Goal: Information Seeking & Learning: Learn about a topic

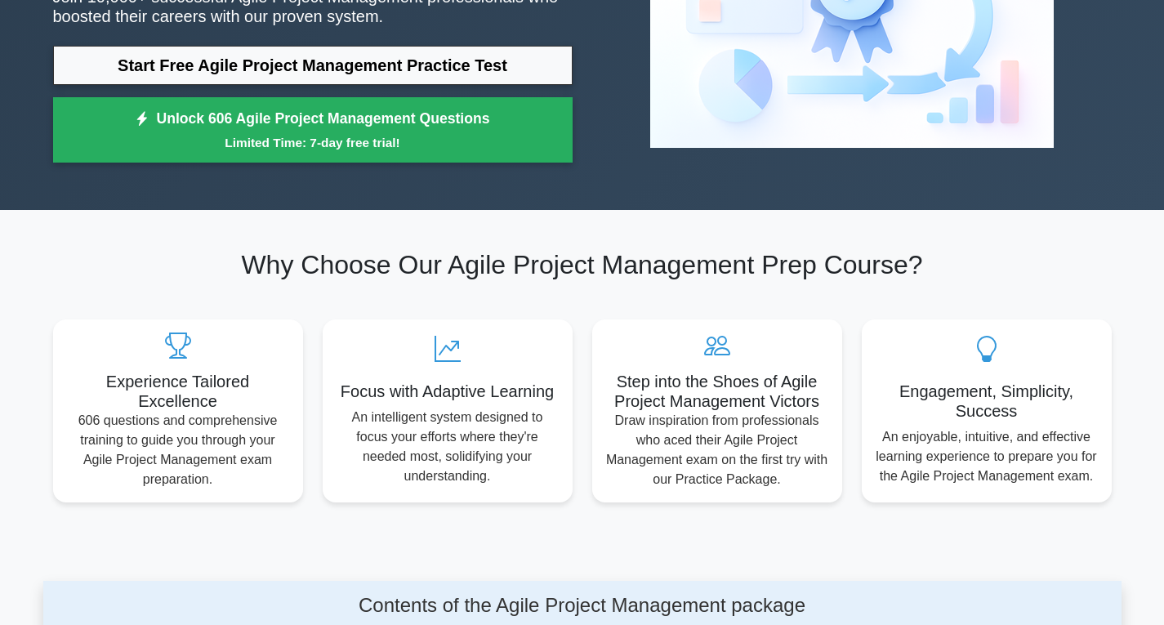
scroll to position [82, 0]
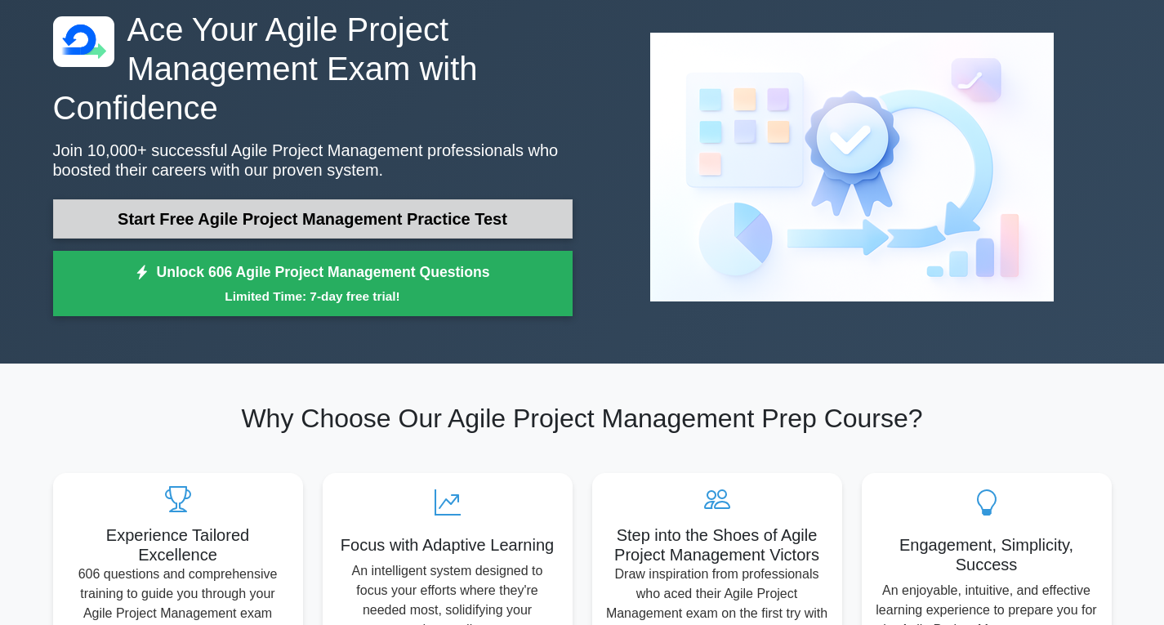
click at [383, 221] on link "Start Free Agile Project Management Practice Test" at bounding box center [313, 218] width 520 height 39
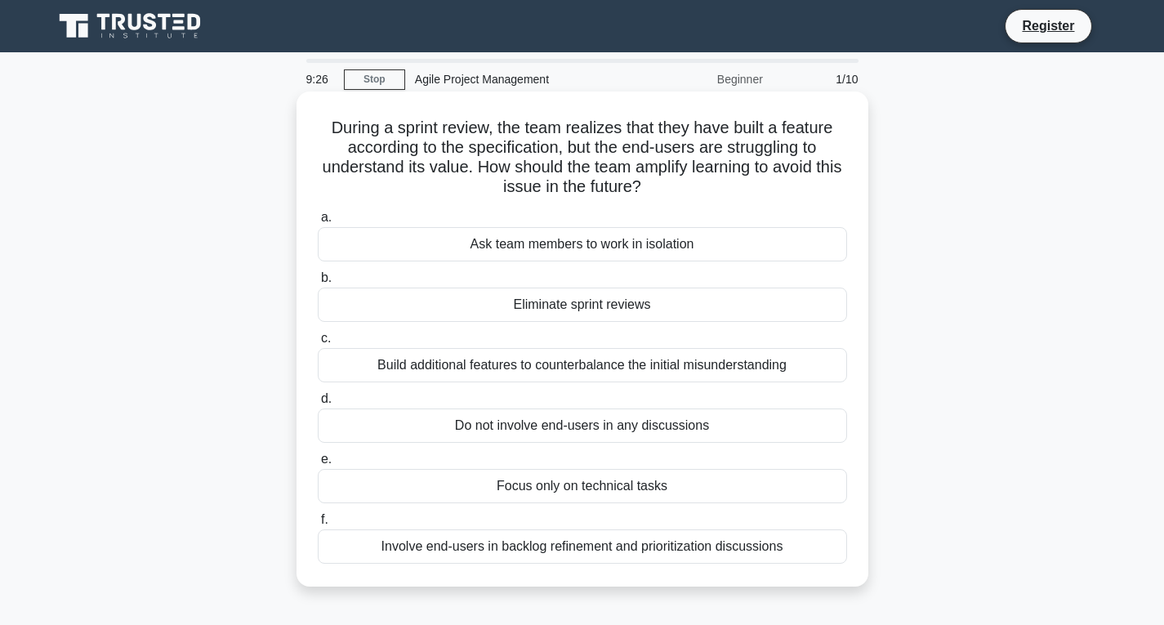
click at [539, 550] on div "Involve end-users in backlog refinement and prioritization discussions" at bounding box center [582, 546] width 529 height 34
click at [318, 525] on input "f. Involve end-users in backlog refinement and prioritization discussions" at bounding box center [318, 520] width 0 height 11
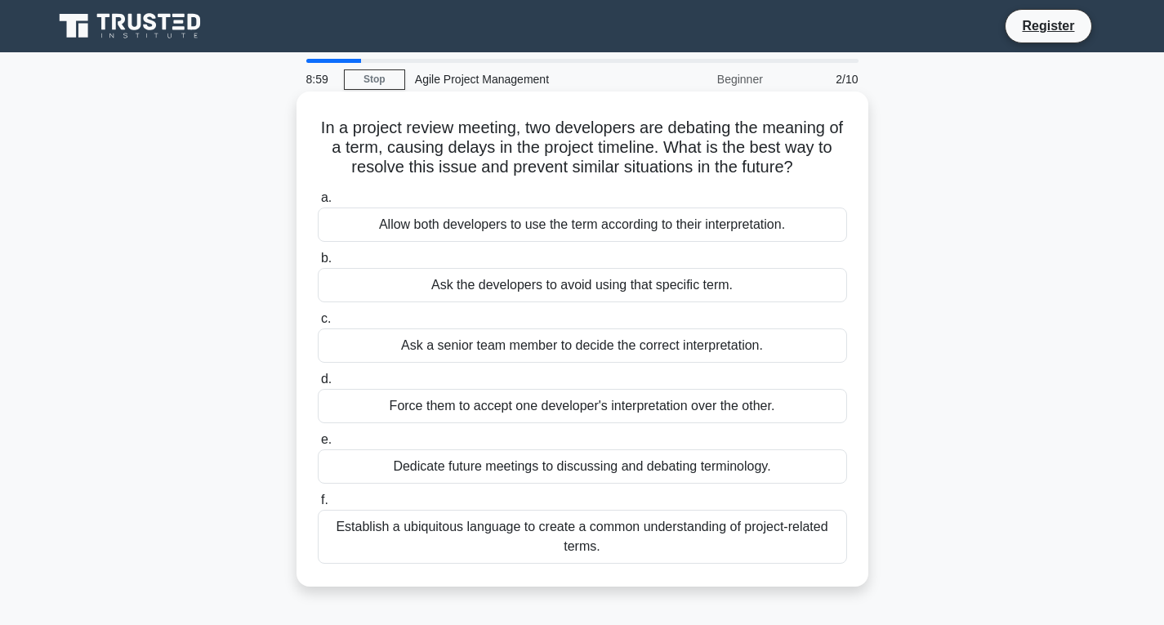
click at [417, 535] on div "Establish a ubiquitous language to create a common understanding of project-rel…" at bounding box center [582, 537] width 529 height 54
click at [318, 506] on input "f. Establish a ubiquitous language to create a common understanding of project-…" at bounding box center [318, 500] width 0 height 11
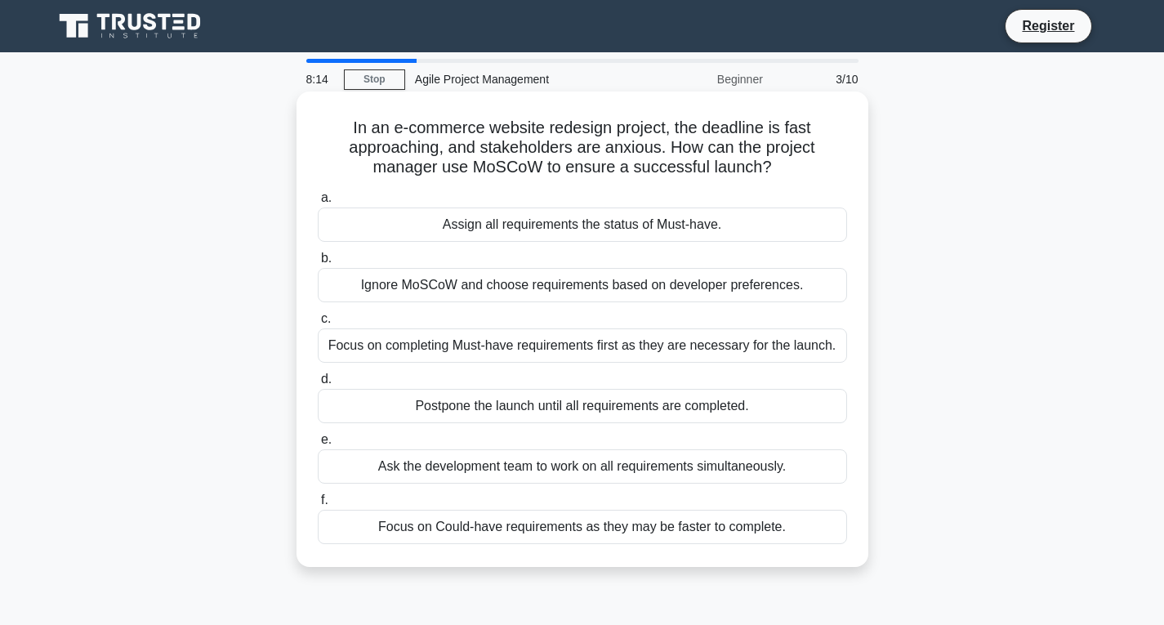
click at [664, 467] on div "Ask the development team to work on all requirements simultaneously." at bounding box center [582, 466] width 529 height 34
click at [318, 445] on input "e. Ask the development team to work on all requirements simultaneously." at bounding box center [318, 440] width 0 height 11
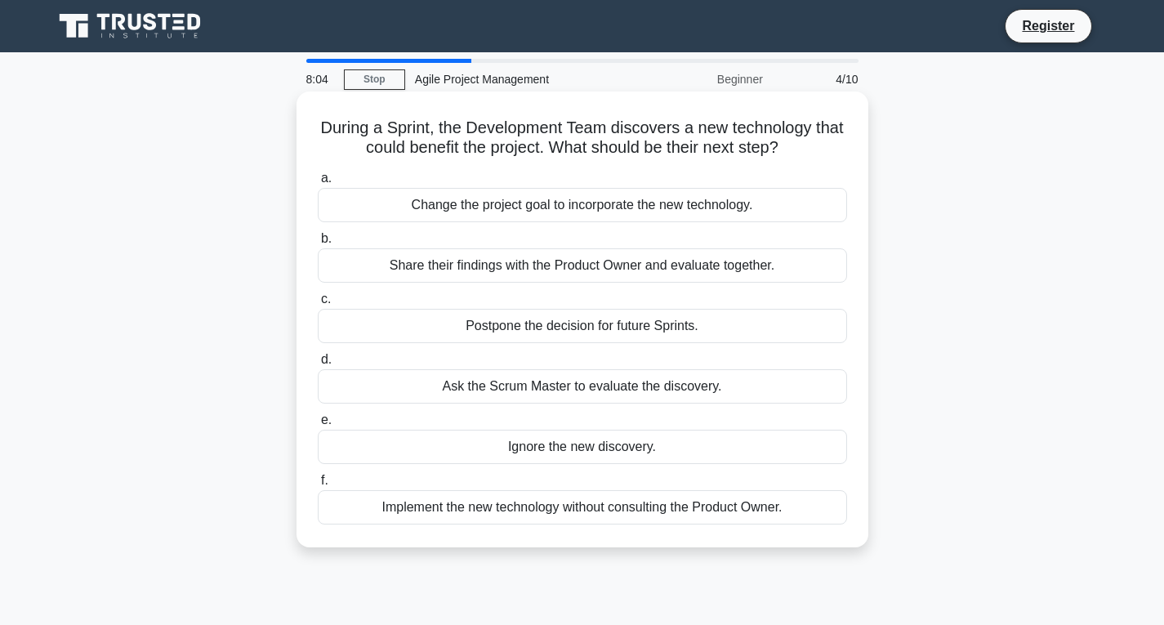
click at [587, 386] on div "Ask the Scrum Master to evaluate the discovery." at bounding box center [582, 386] width 529 height 34
click at [318, 365] on input "d. Ask the Scrum Master to evaluate the discovery." at bounding box center [318, 360] width 0 height 11
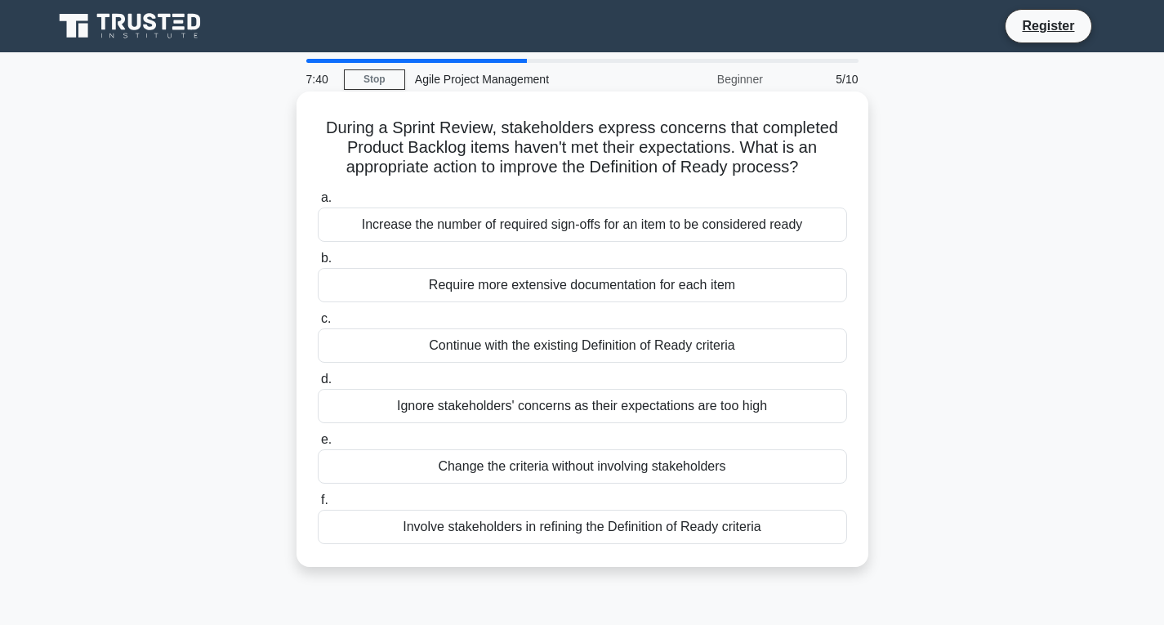
click at [593, 517] on div "Involve stakeholders in refining the Definition of Ready criteria" at bounding box center [582, 527] width 529 height 34
click at [318, 506] on input "f. Involve stakeholders in refining the Definition of Ready criteria" at bounding box center [318, 500] width 0 height 11
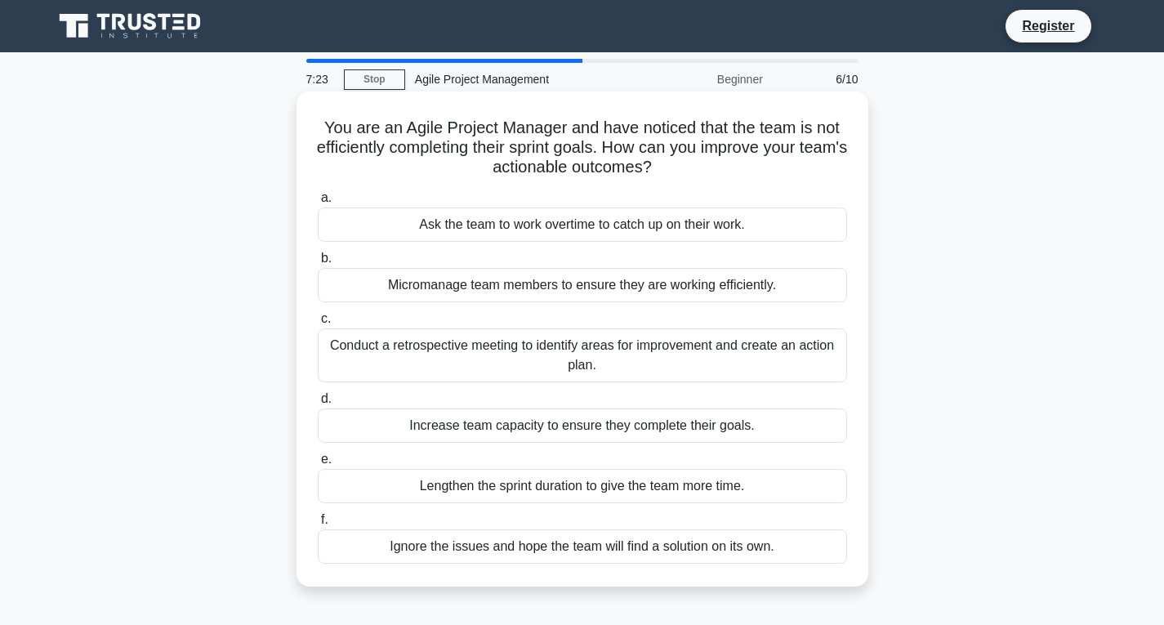
click at [409, 351] on div "Conduct a retrospective meeting to identify areas for improvement and create an…" at bounding box center [582, 355] width 529 height 54
click at [318, 324] on input "c. Conduct a retrospective meeting to identify areas for improvement and create…" at bounding box center [318, 319] width 0 height 11
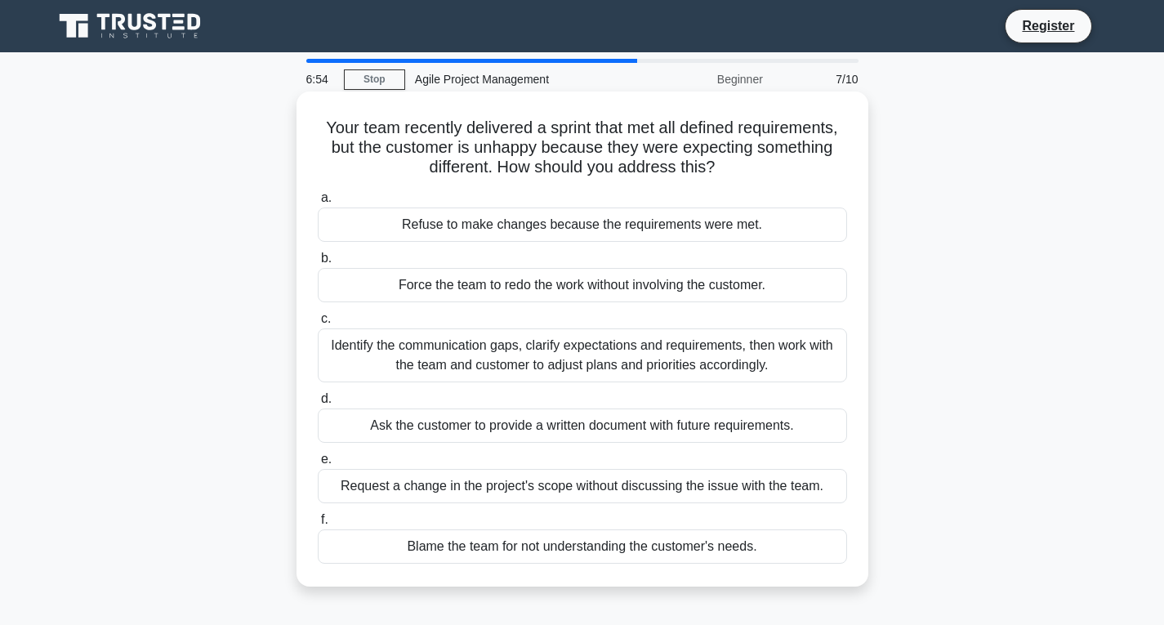
click at [406, 368] on div "Identify the communication gaps, clarify expectations and requirements, then wo…" at bounding box center [582, 355] width 529 height 54
click at [318, 324] on input "c. Identify the communication gaps, clarify expectations and requirements, then…" at bounding box center [318, 319] width 0 height 11
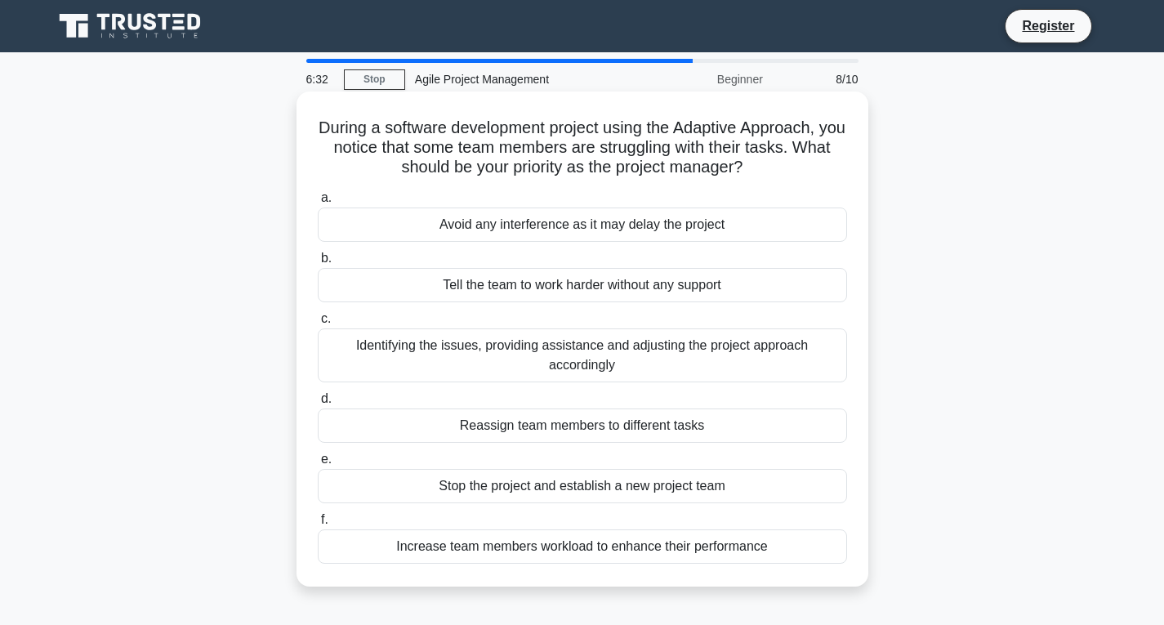
click at [725, 363] on div "Identifying the issues, providing assistance and adjusting the project approach…" at bounding box center [582, 355] width 529 height 54
click at [318, 324] on input "c. Identifying the issues, providing assistance and adjusting the project appro…" at bounding box center [318, 319] width 0 height 11
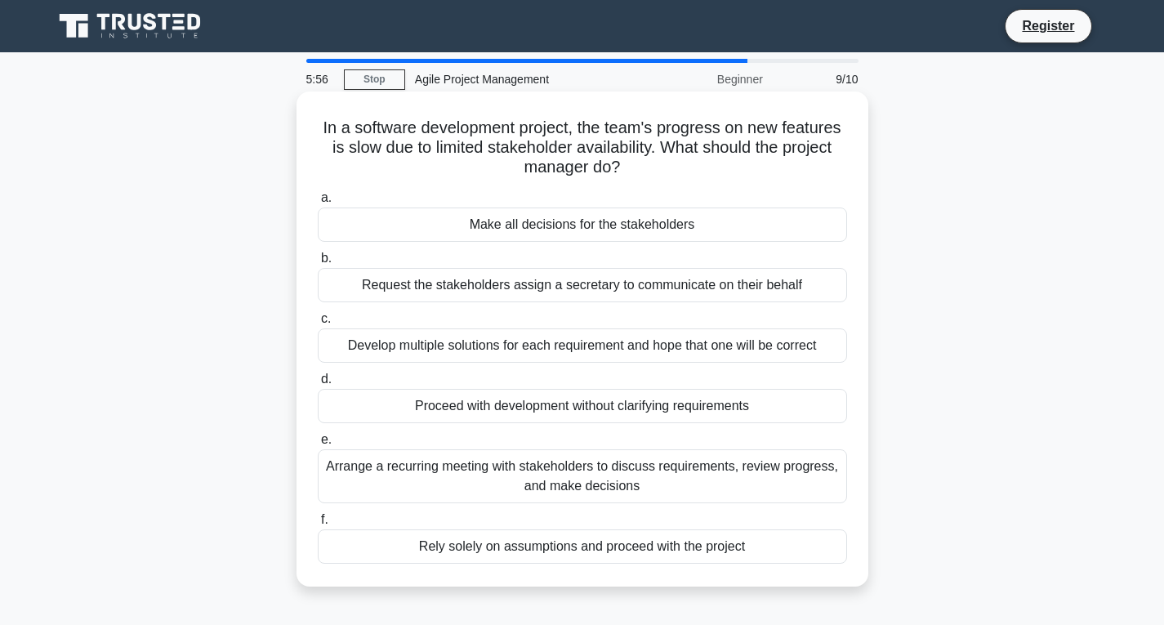
click at [388, 476] on div "Arrange a recurring meeting with stakeholders to discuss requirements, review p…" at bounding box center [582, 476] width 529 height 54
click at [318, 445] on input "e. Arrange a recurring meeting with stakeholders to discuss requirements, revie…" at bounding box center [318, 440] width 0 height 11
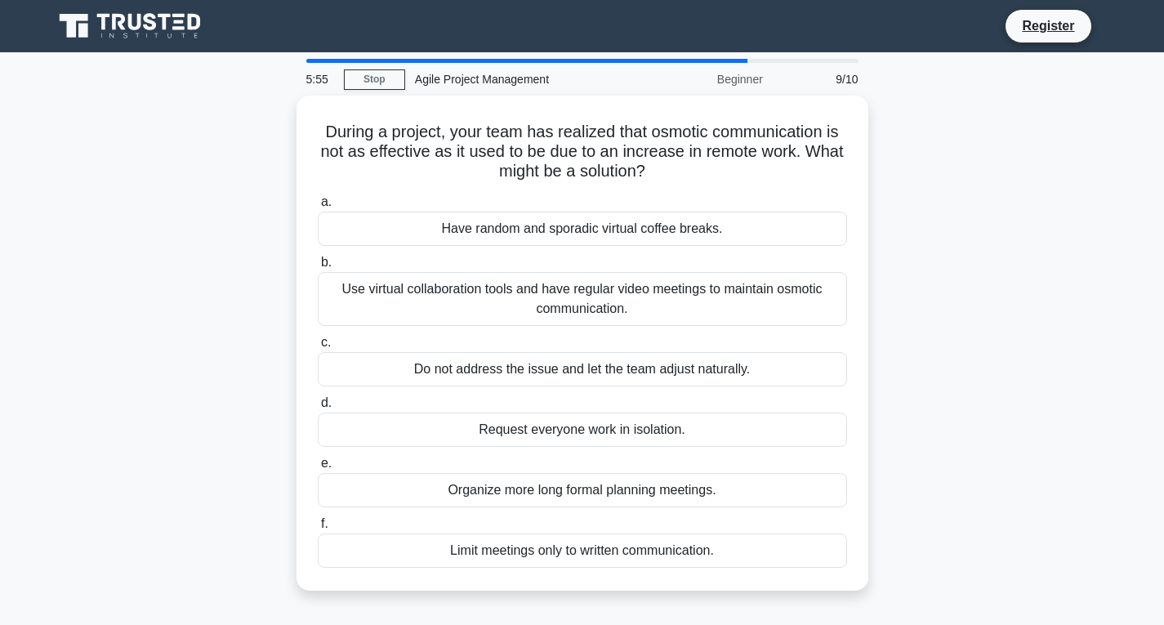
click at [388, 476] on div "Organize more long formal planning meetings." at bounding box center [582, 490] width 529 height 34
click at [318, 469] on input "e. Organize more long formal planning meetings." at bounding box center [318, 463] width 0 height 11
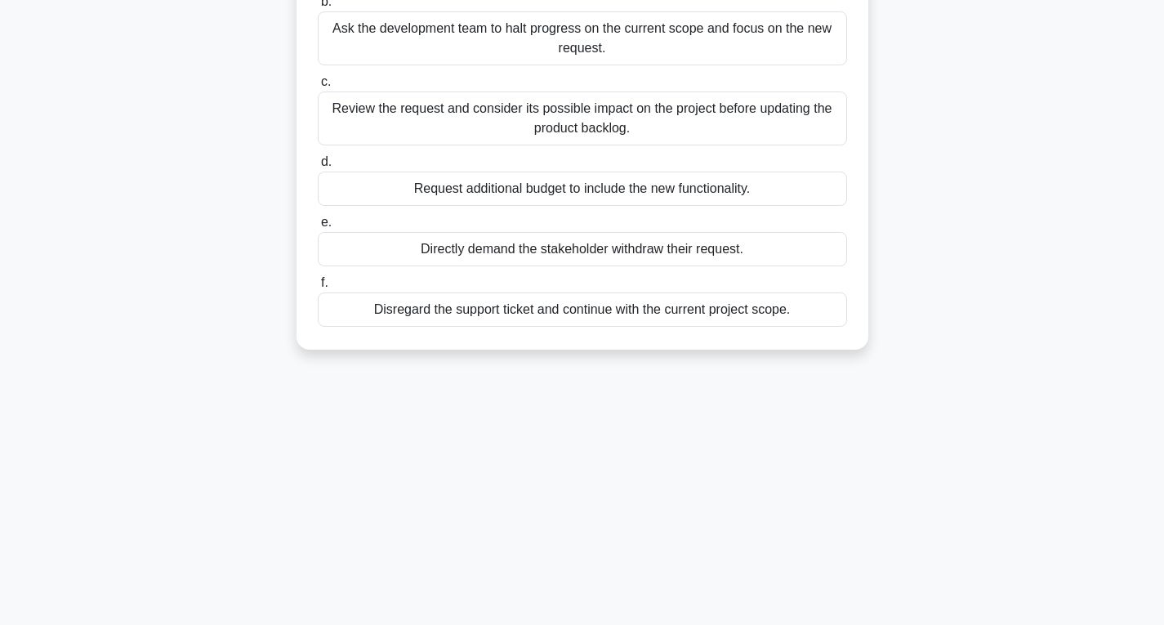
scroll to position [257, 0]
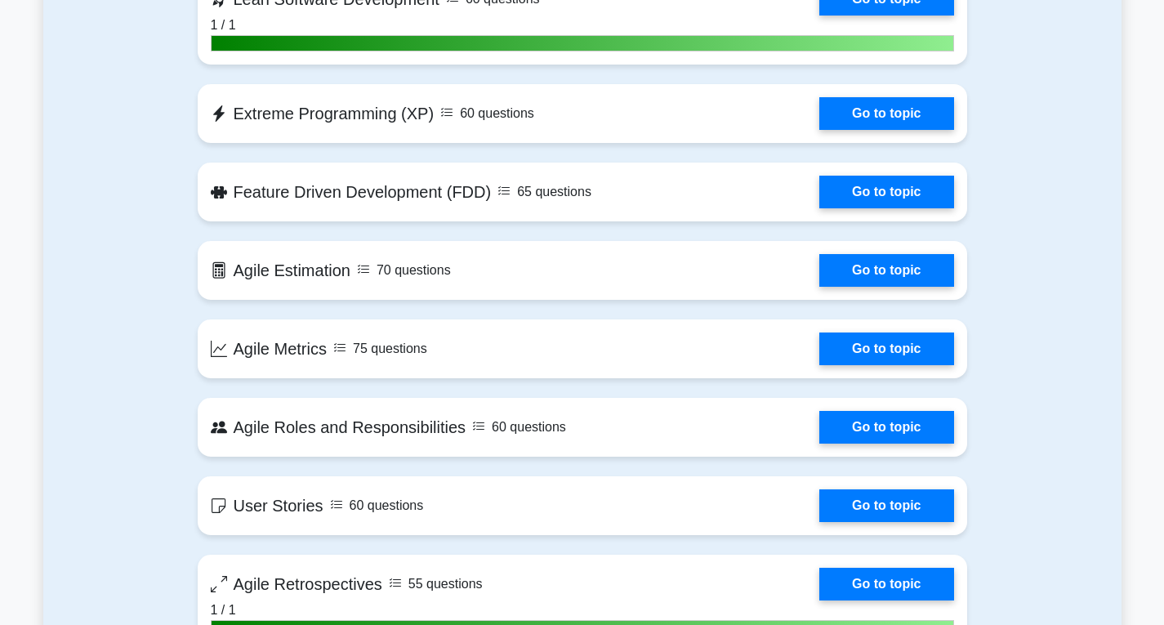
scroll to position [1144, 0]
